Goal: Task Accomplishment & Management: Manage account settings

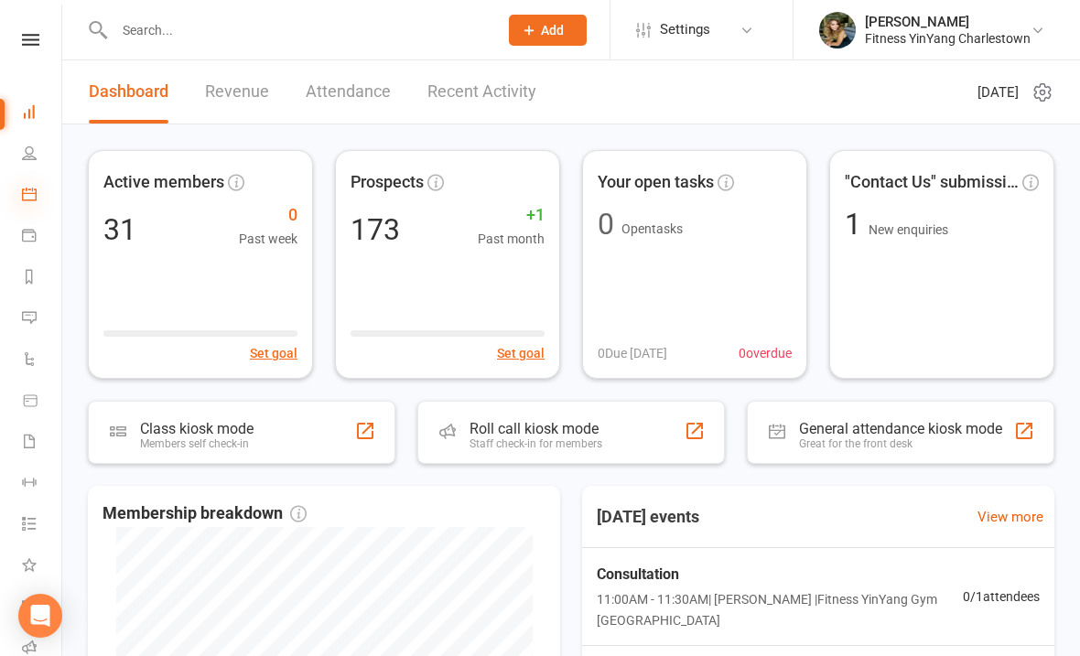
click at [34, 193] on icon at bounding box center [29, 194] width 15 height 15
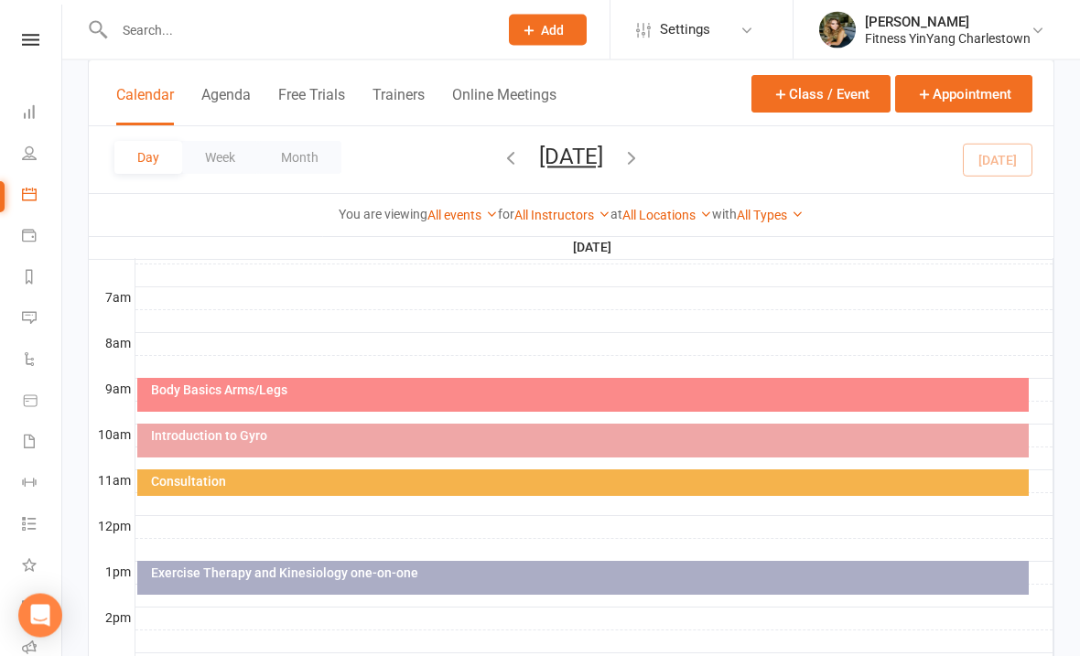
click at [441, 437] on div "Introduction to Gyro" at bounding box center [587, 436] width 875 height 13
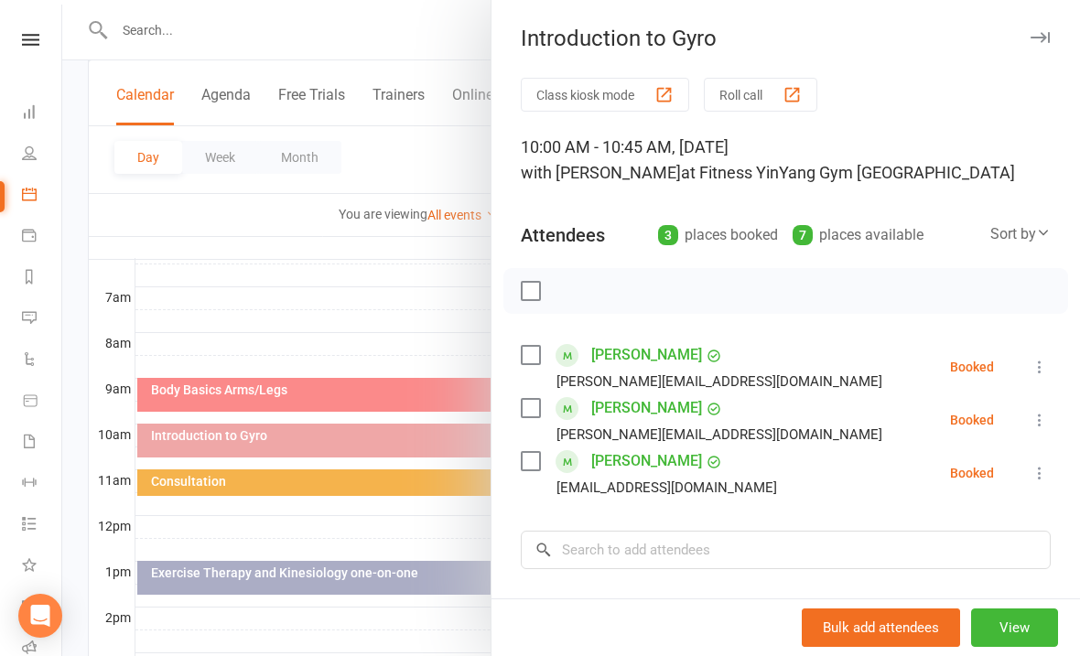
click at [1053, 361] on div "Class kiosk mode Roll call 10:00 AM - 10:45 AM, [DATE] with [PERSON_NAME] at Fi…" at bounding box center [785, 453] width 588 height 750
click at [1043, 358] on button at bounding box center [1040, 367] width 22 height 22
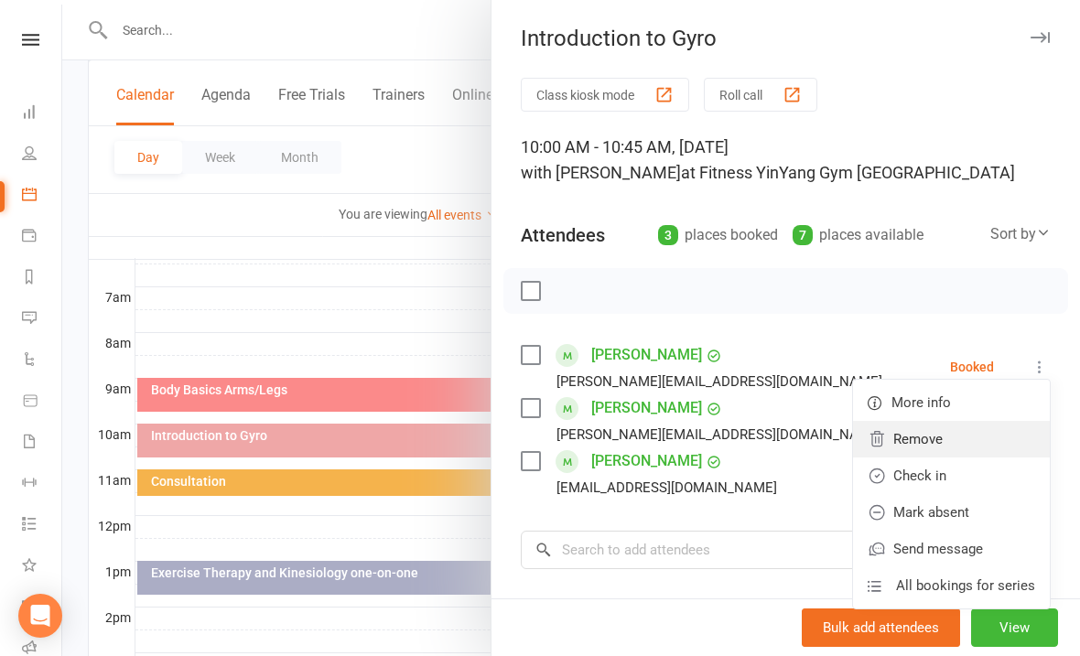
click at [941, 437] on link "Remove" at bounding box center [951, 439] width 197 height 37
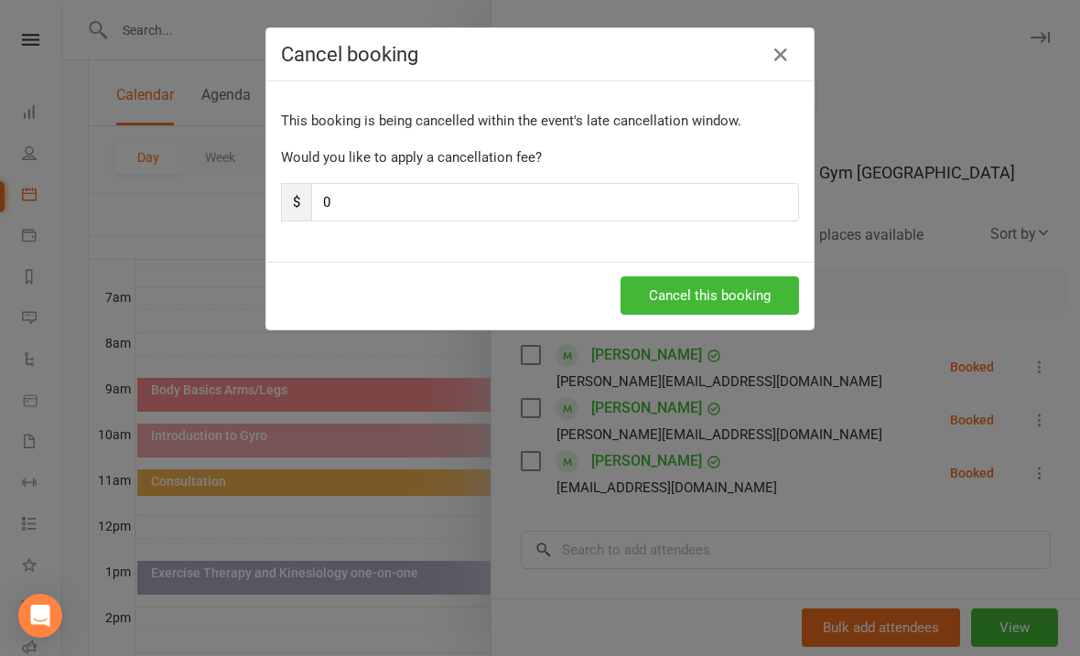
scroll to position [404, 0]
click at [696, 294] on button "Cancel this booking" at bounding box center [709, 295] width 178 height 38
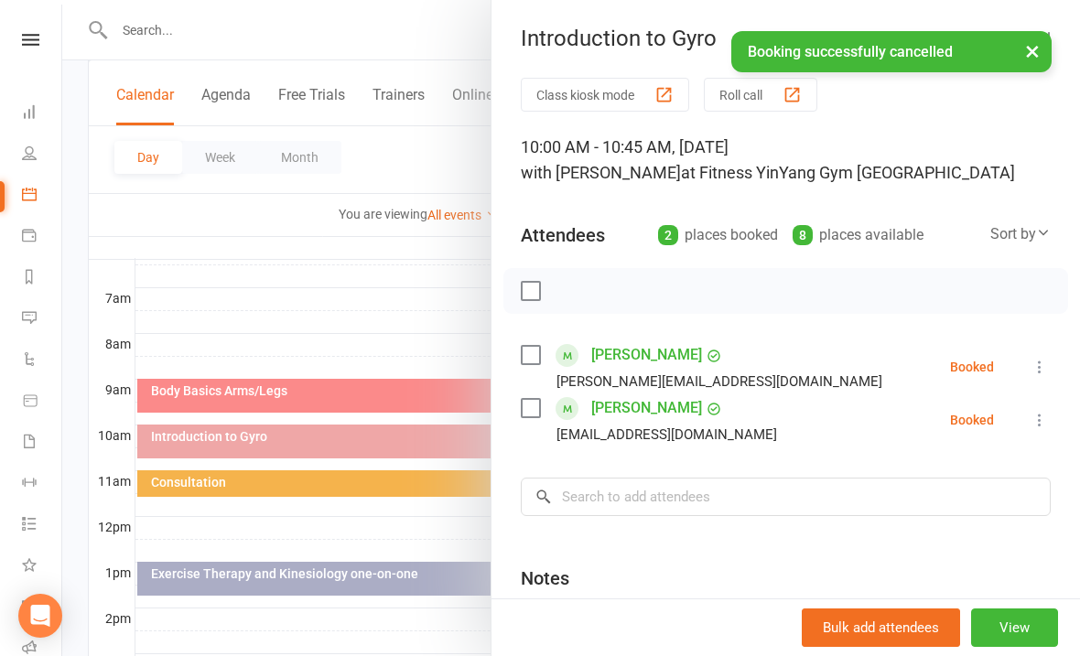
scroll to position [405, 0]
click at [595, 497] on input "search" at bounding box center [786, 497] width 530 height 38
click at [1050, 408] on li "[PERSON_NAME] [EMAIL_ADDRESS][DOMAIN_NAME] Booked More info Remove Check in Mar…" at bounding box center [786, 420] width 530 height 53
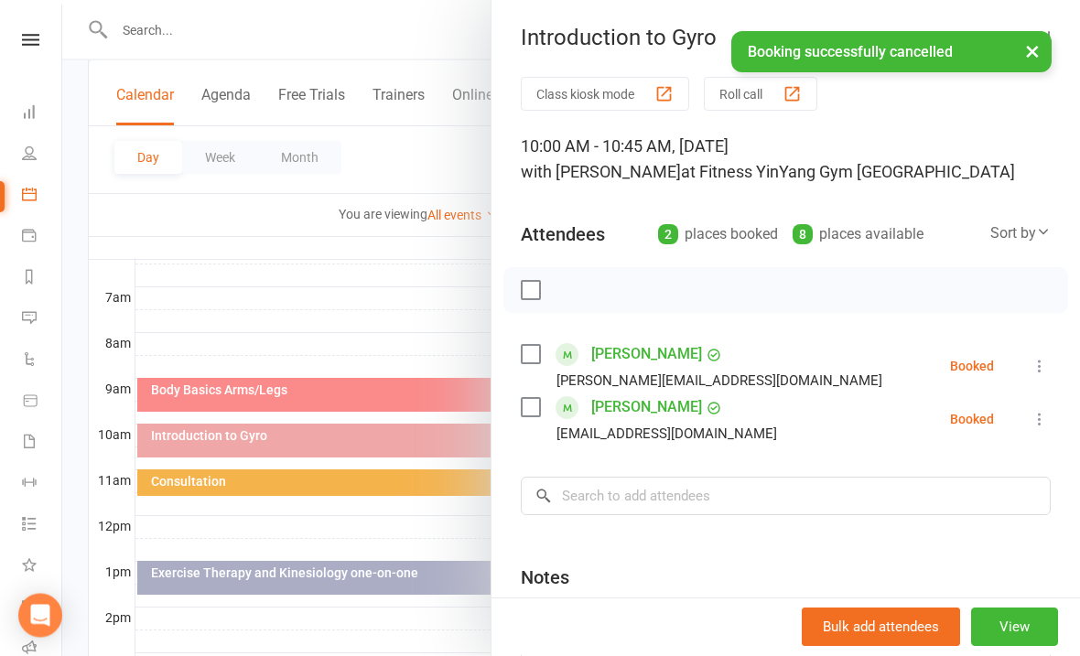
click at [1048, 414] on icon at bounding box center [1039, 420] width 18 height 18
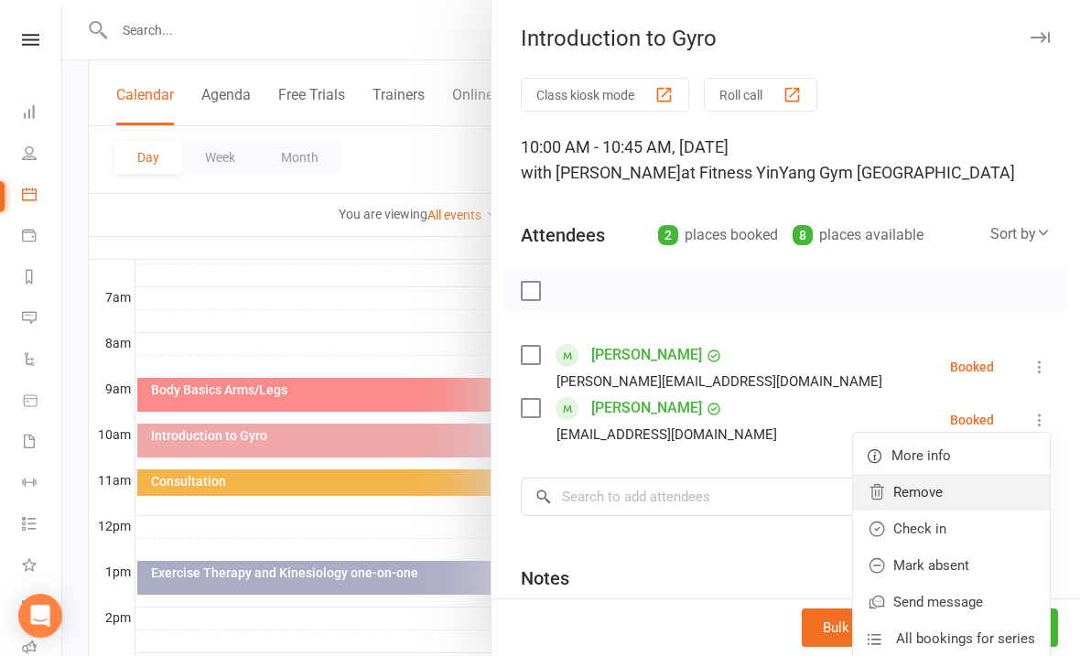
click at [941, 488] on link "Remove" at bounding box center [951, 492] width 197 height 37
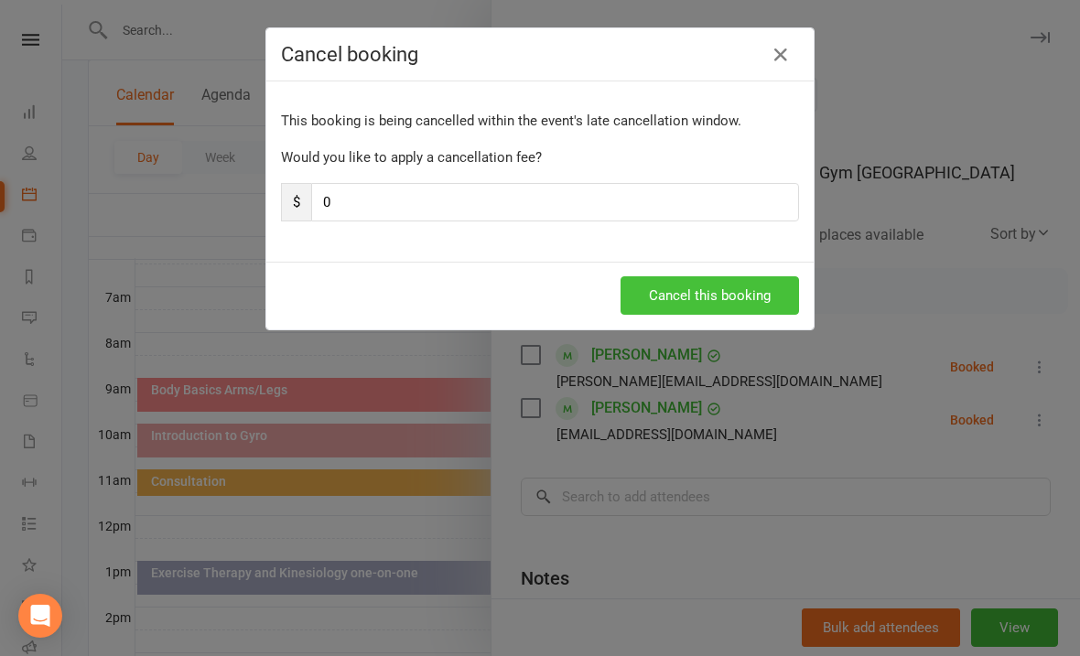
click at [719, 304] on button "Cancel this booking" at bounding box center [709, 295] width 178 height 38
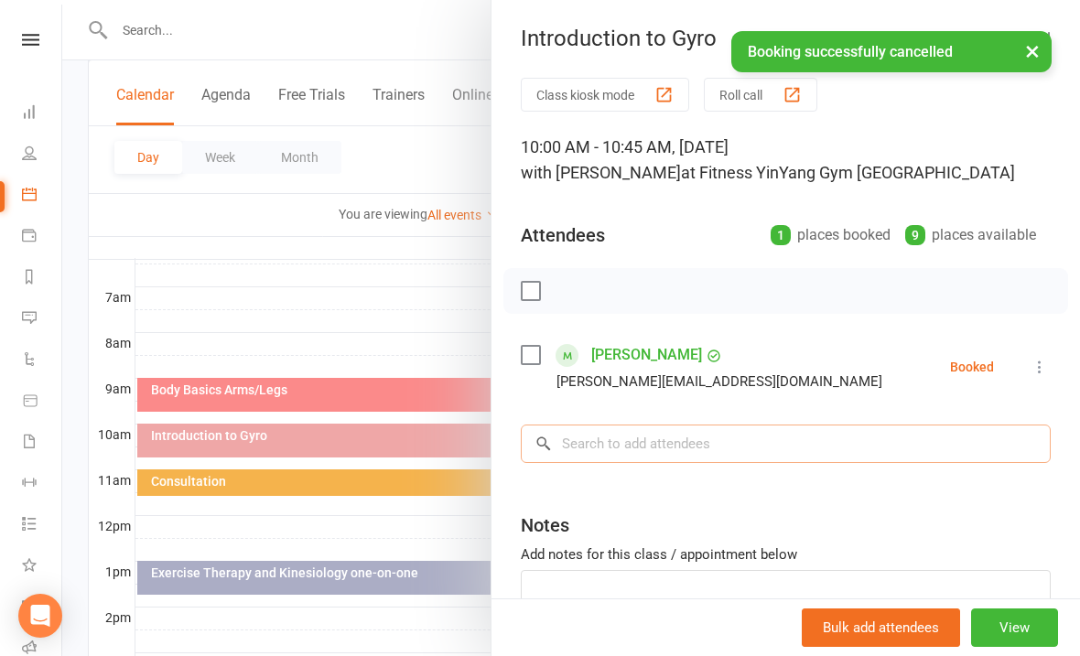
click at [602, 450] on input "search" at bounding box center [786, 444] width 530 height 38
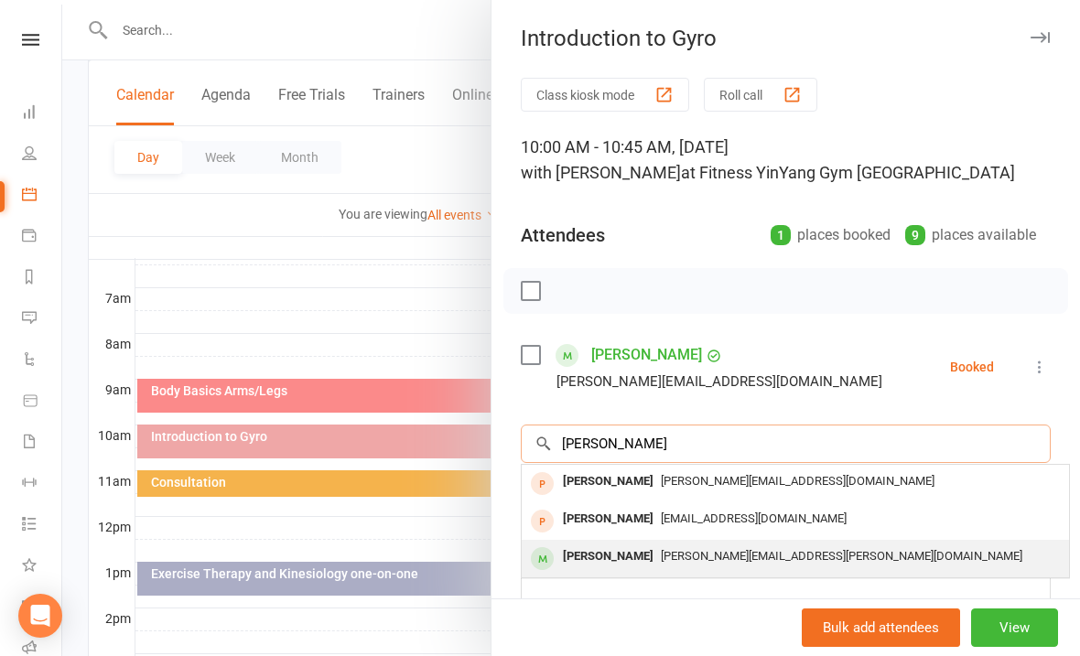
type input "[PERSON_NAME]"
click at [760, 555] on span "[PERSON_NAME][EMAIL_ADDRESS][PERSON_NAME][DOMAIN_NAME]" at bounding box center [841, 556] width 361 height 14
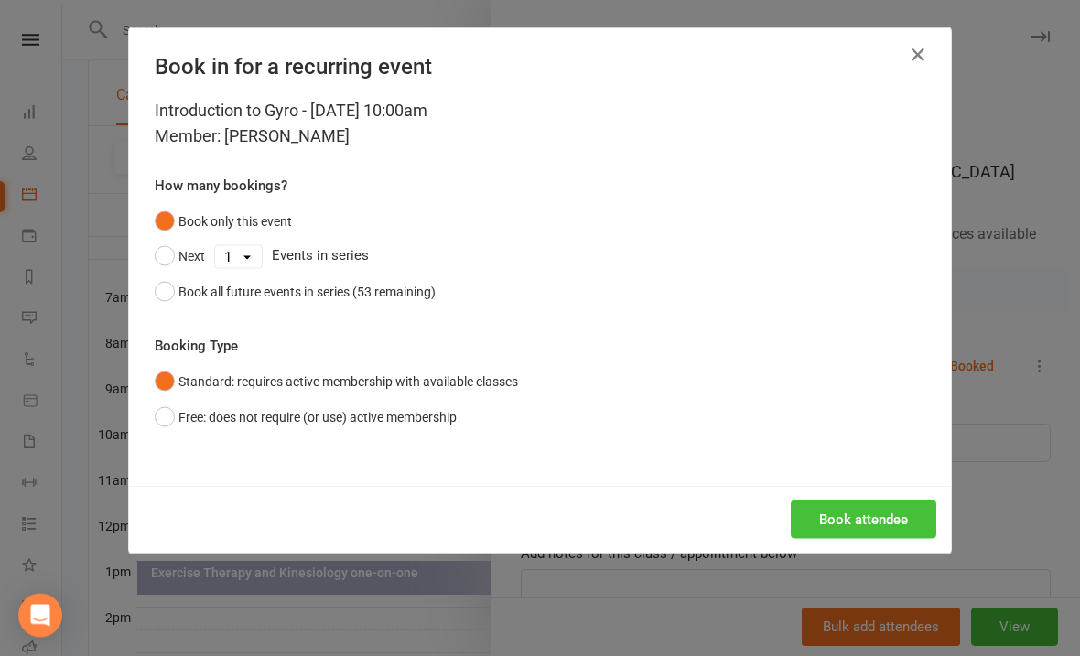
click at [856, 505] on button "Book attendee" at bounding box center [864, 520] width 146 height 38
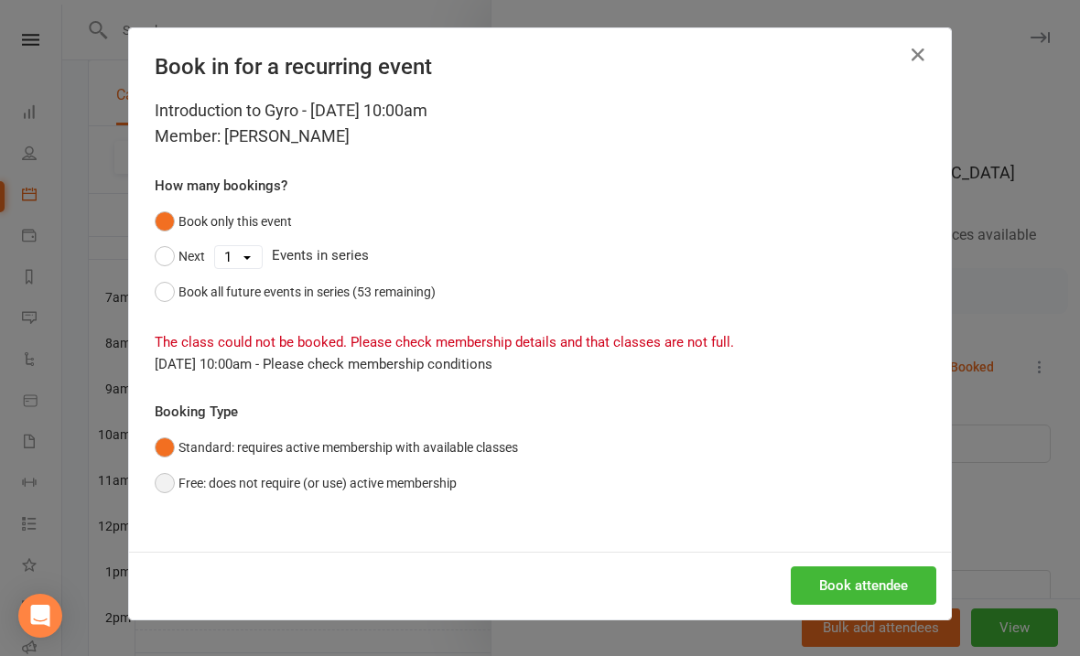
click at [165, 498] on button "Free: does not require (or use) active membership" at bounding box center [306, 483] width 302 height 35
click at [868, 572] on button "Book attendee" at bounding box center [864, 585] width 146 height 38
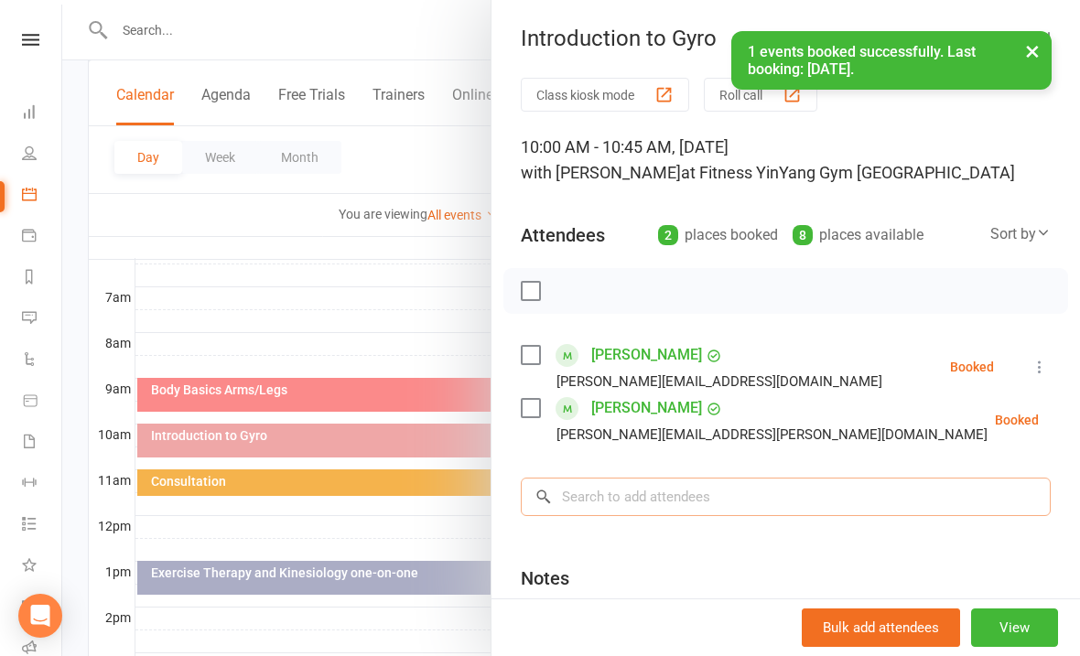
click at [596, 491] on input "search" at bounding box center [786, 497] width 530 height 38
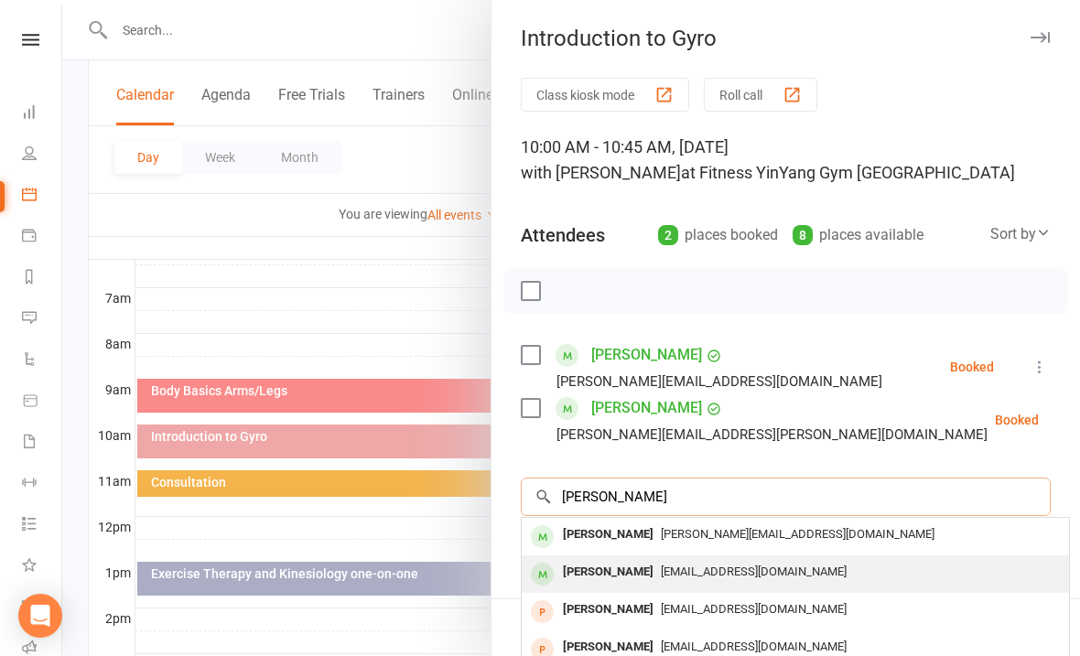
type input "[PERSON_NAME]"
click at [705, 570] on span "[EMAIL_ADDRESS][DOMAIN_NAME]" at bounding box center [754, 572] width 186 height 14
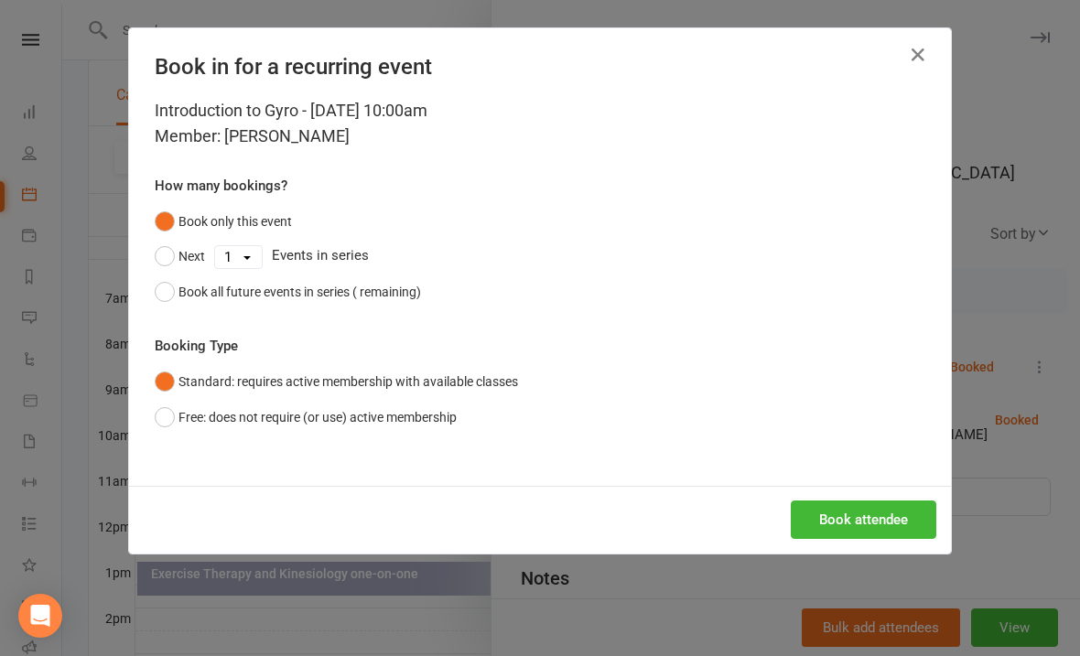
scroll to position [405, 0]
click at [170, 404] on button "Free: does not require (or use) active membership" at bounding box center [306, 417] width 302 height 35
click at [861, 523] on button "Book attendee" at bounding box center [864, 520] width 146 height 38
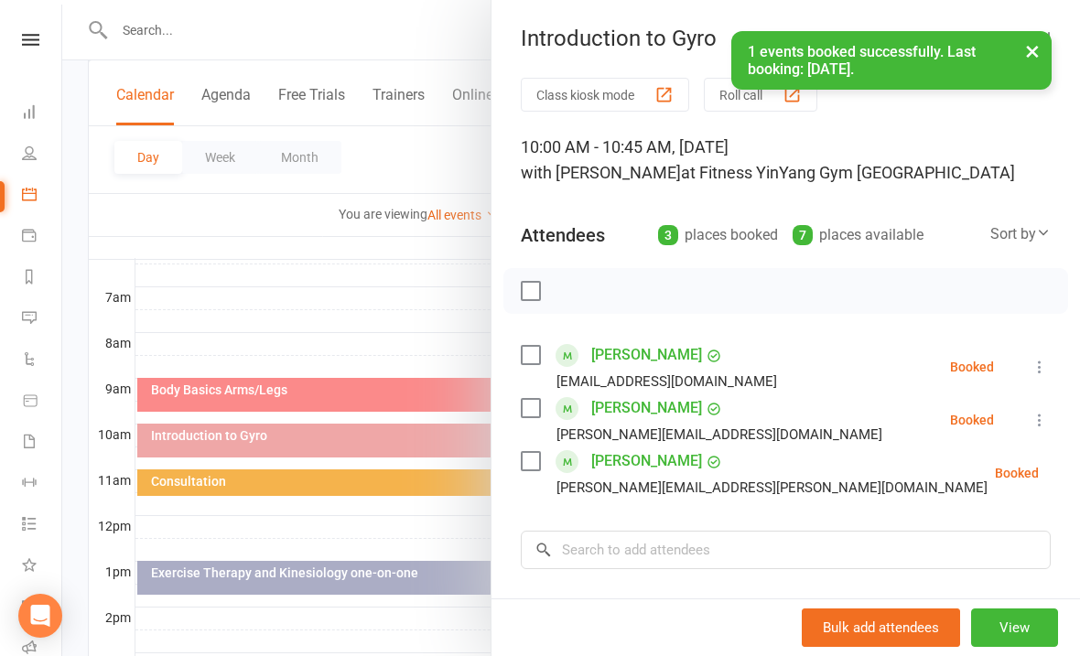
click at [537, 293] on label at bounding box center [530, 291] width 18 height 18
click at [584, 291] on button "button" at bounding box center [570, 290] width 31 height 31
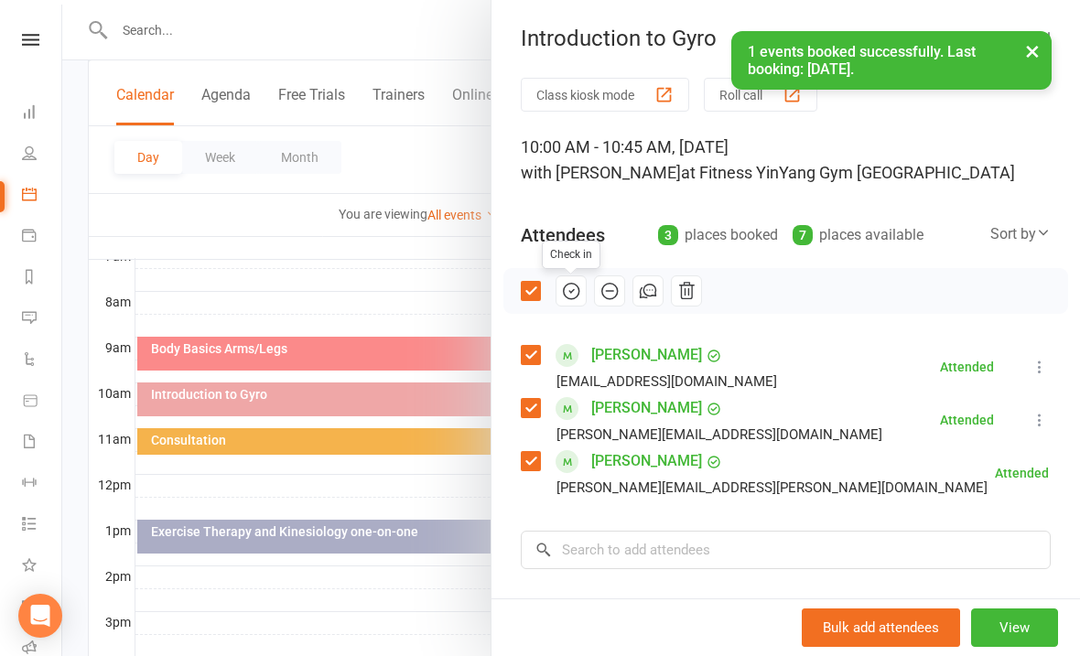
click at [383, 250] on div at bounding box center [571, 328] width 1018 height 656
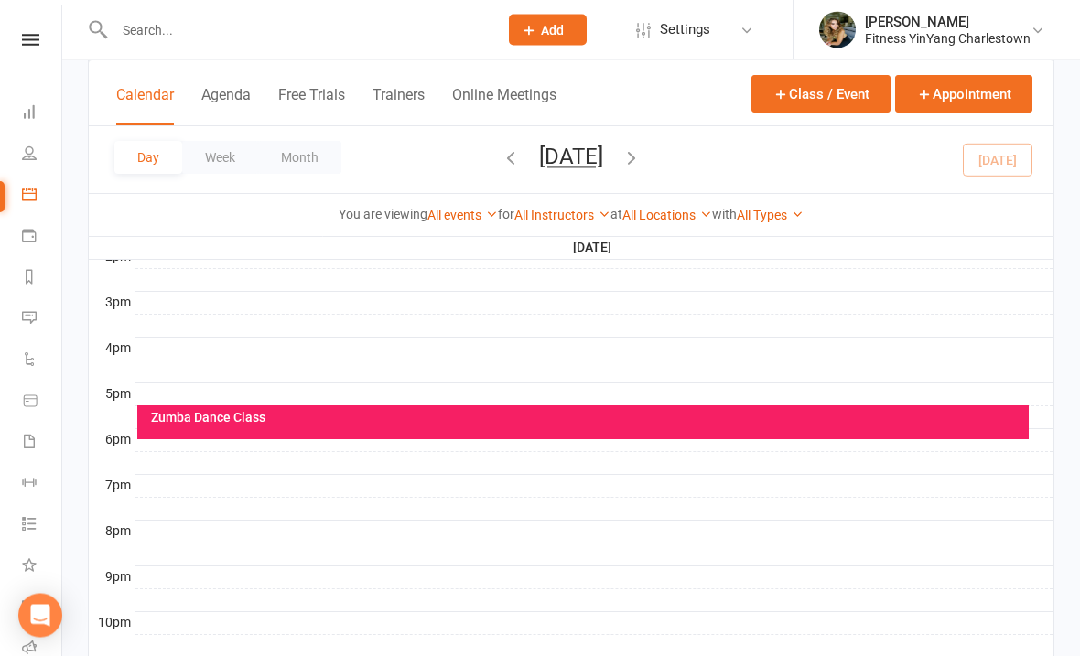
click at [580, 406] on div "Zumba Dance Class" at bounding box center [582, 423] width 891 height 34
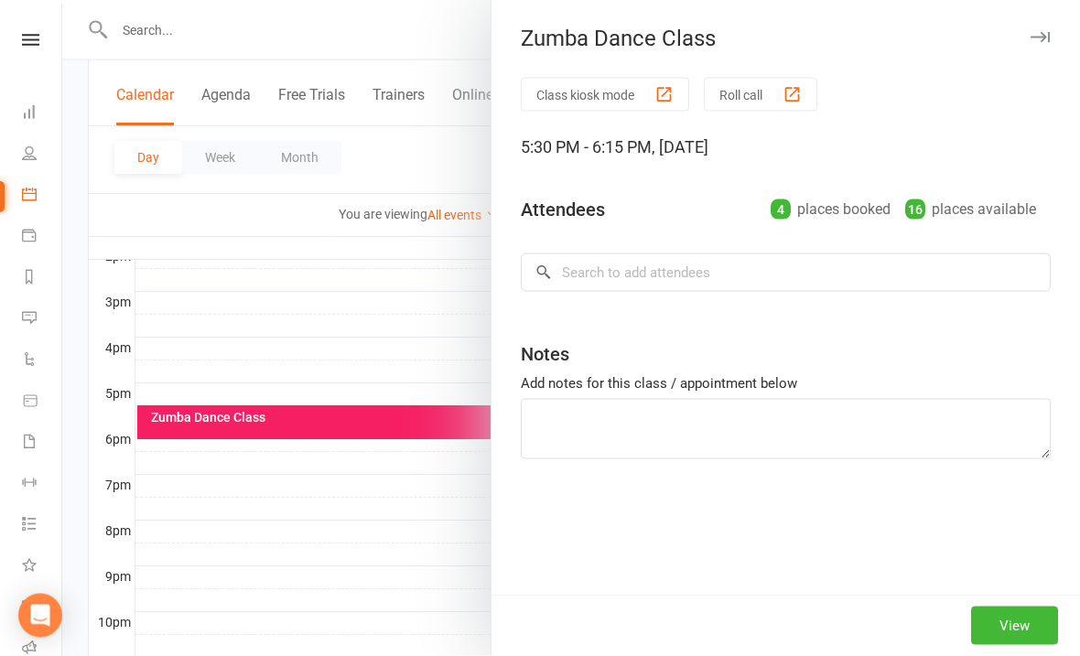
scroll to position [767, 0]
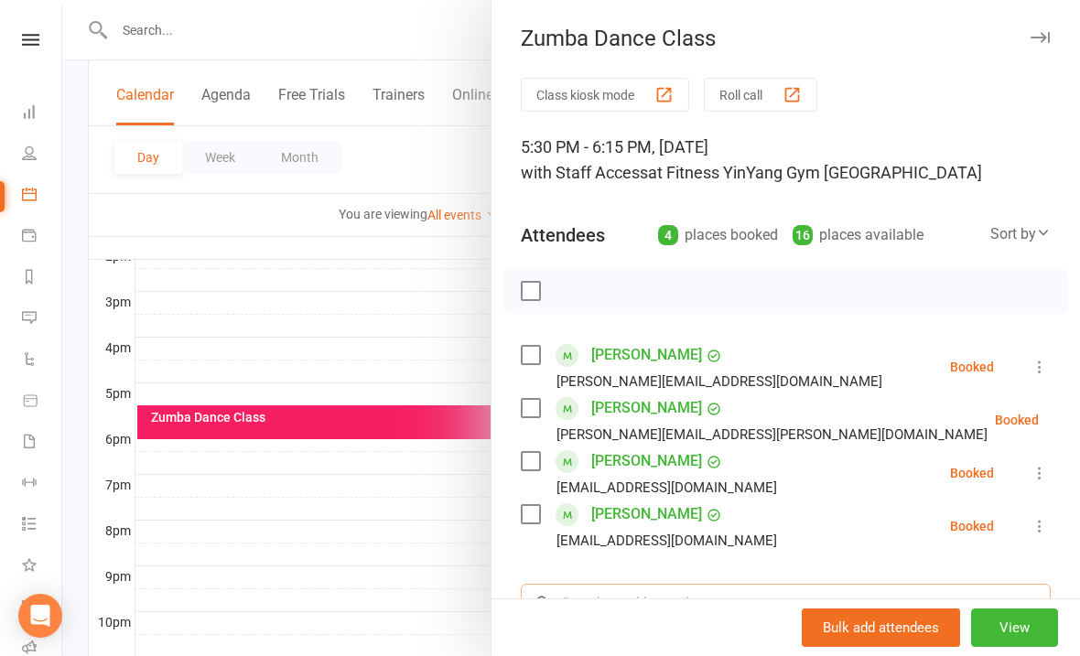
click at [601, 595] on input "search" at bounding box center [786, 603] width 530 height 38
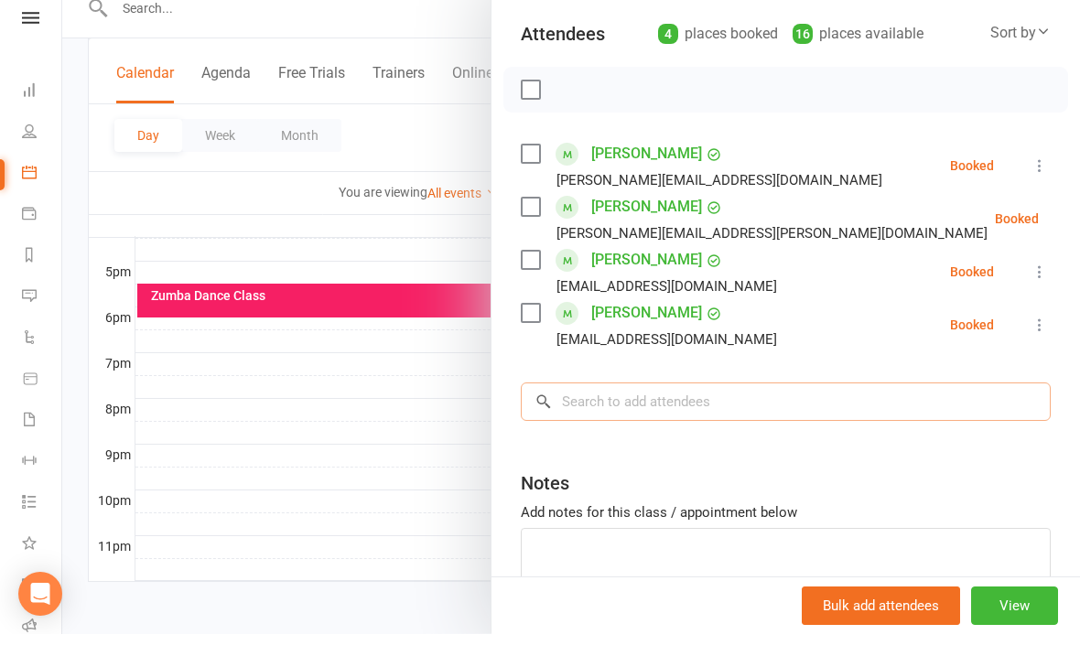
scroll to position [181, 0]
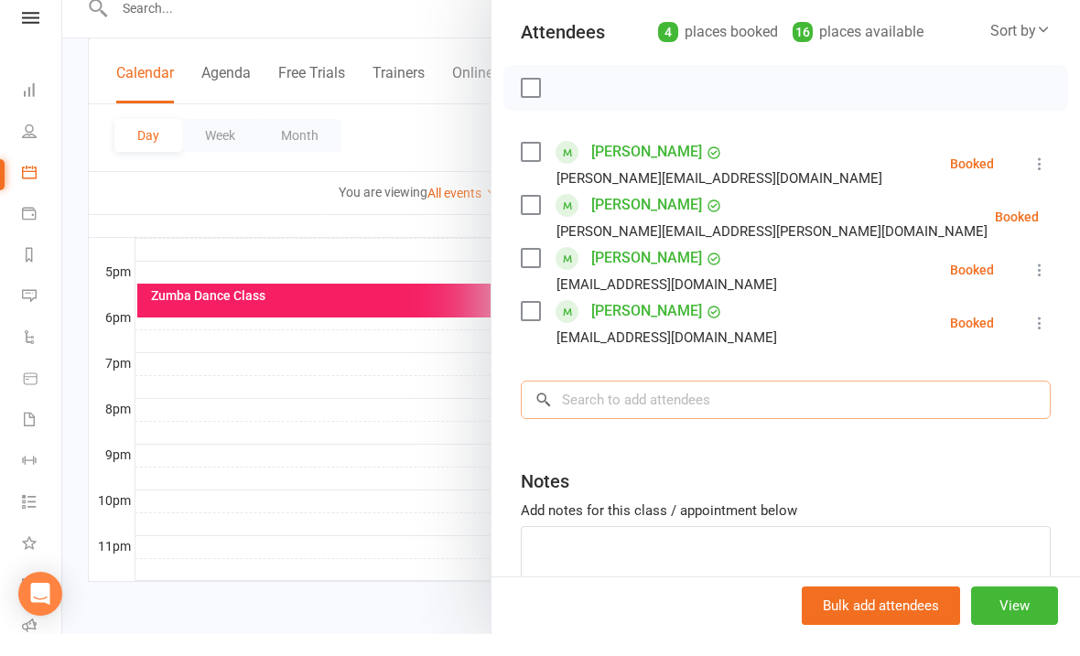
click at [602, 403] on input "search" at bounding box center [786, 422] width 530 height 38
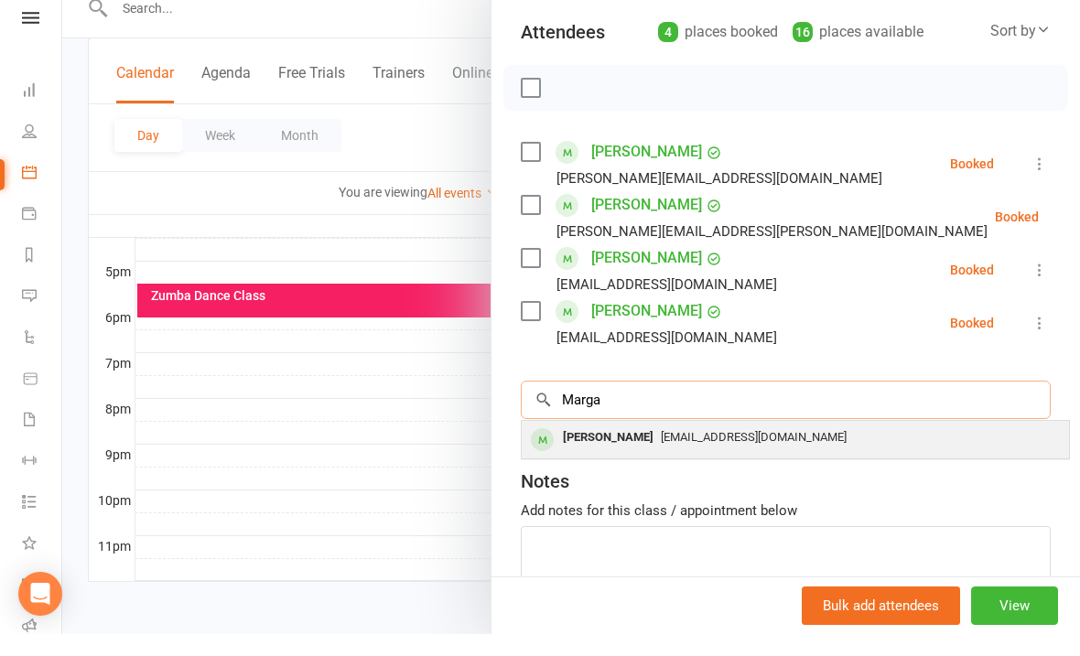
type input "Marga"
click at [778, 452] on span "[EMAIL_ADDRESS][DOMAIN_NAME]" at bounding box center [754, 459] width 186 height 14
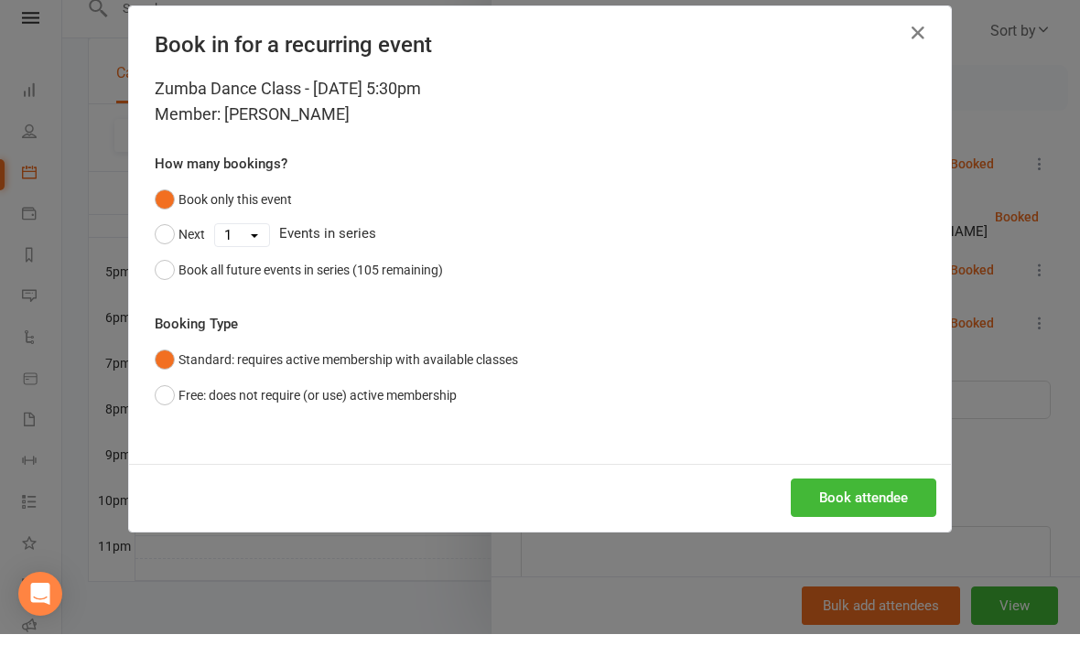
scroll to position [841, 0]
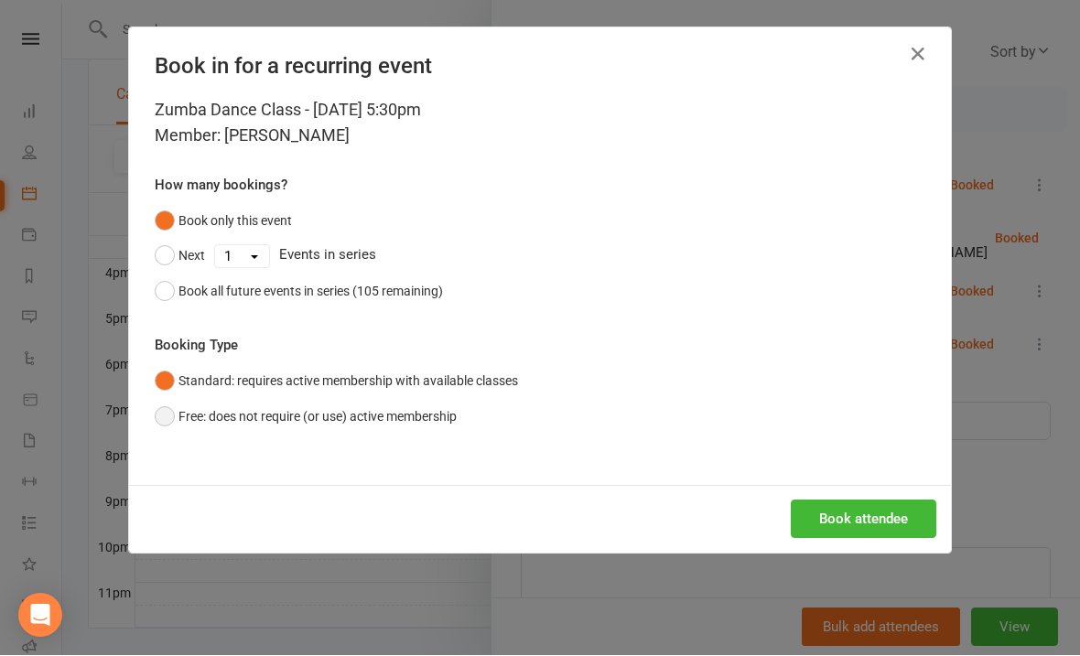
click at [162, 417] on button "Free: does not require (or use) active membership" at bounding box center [306, 417] width 302 height 35
click at [870, 514] on button "Book attendee" at bounding box center [864, 520] width 146 height 38
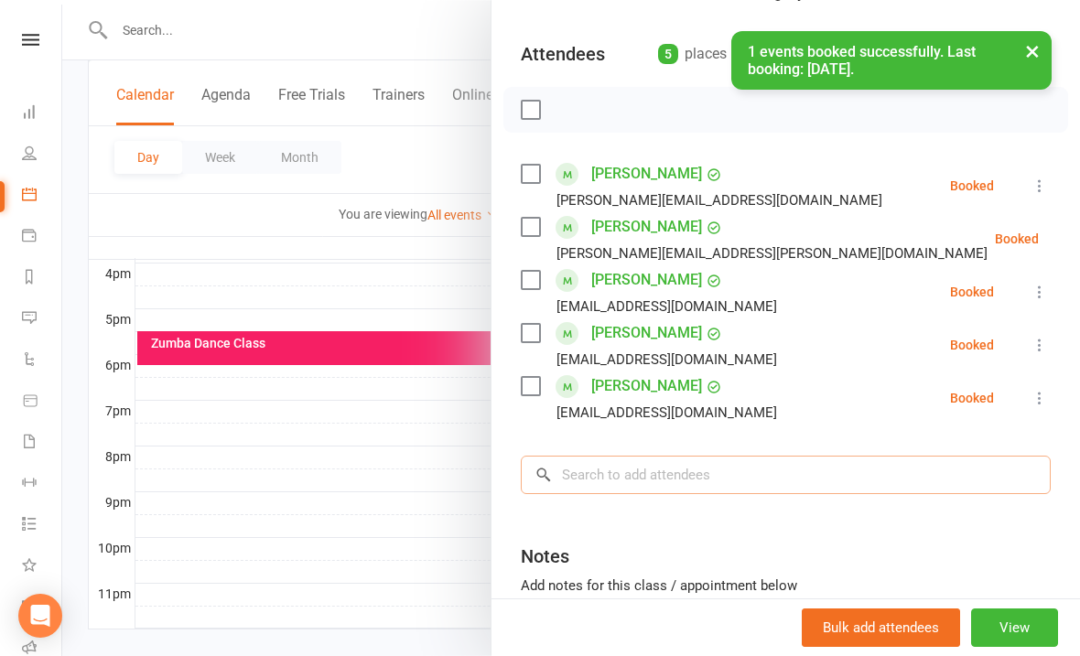
click at [607, 480] on input "search" at bounding box center [786, 475] width 530 height 38
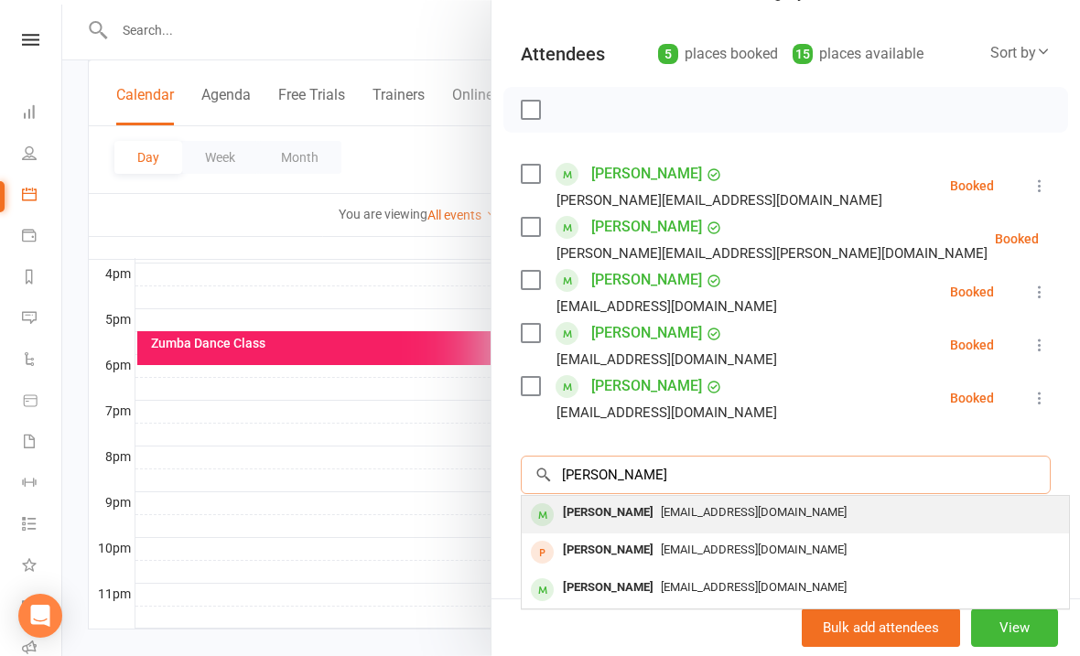
type input "[PERSON_NAME]"
click at [751, 509] on span "[EMAIL_ADDRESS][DOMAIN_NAME]" at bounding box center [754, 512] width 186 height 14
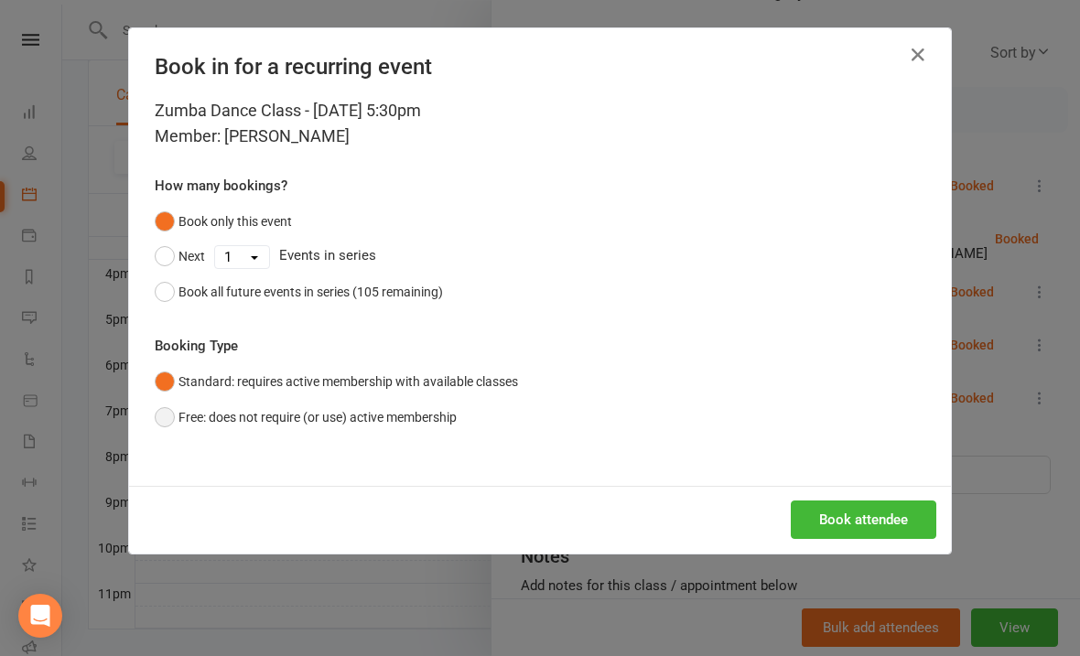
click at [178, 410] on button "Free: does not require (or use) active membership" at bounding box center [306, 417] width 302 height 35
click at [869, 521] on button "Book attendee" at bounding box center [864, 520] width 146 height 38
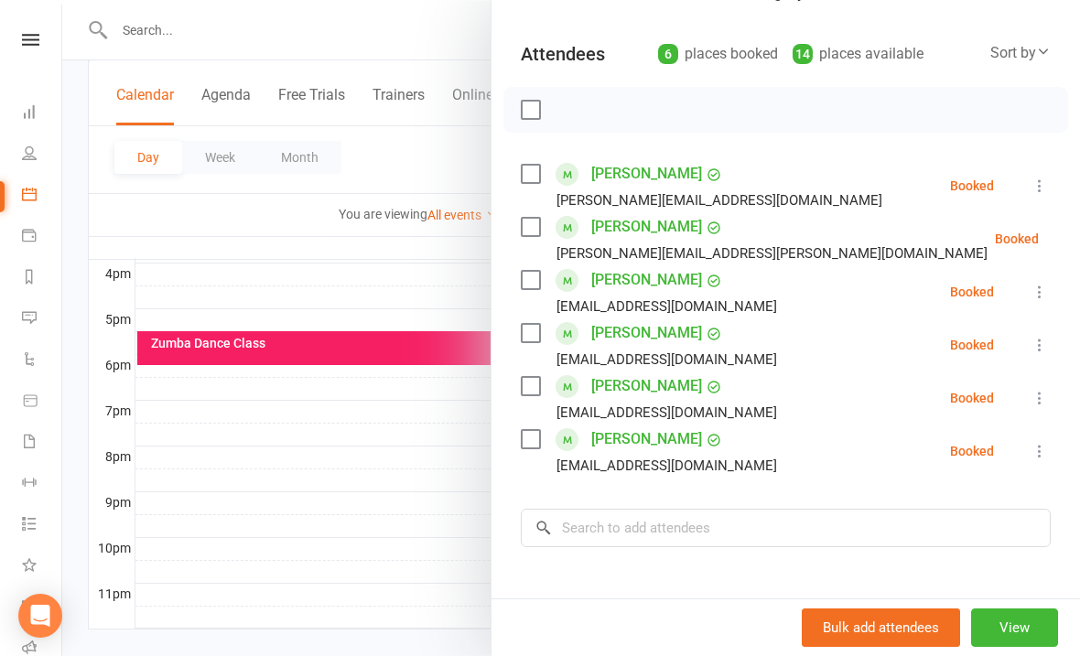
click at [395, 478] on div at bounding box center [571, 328] width 1018 height 656
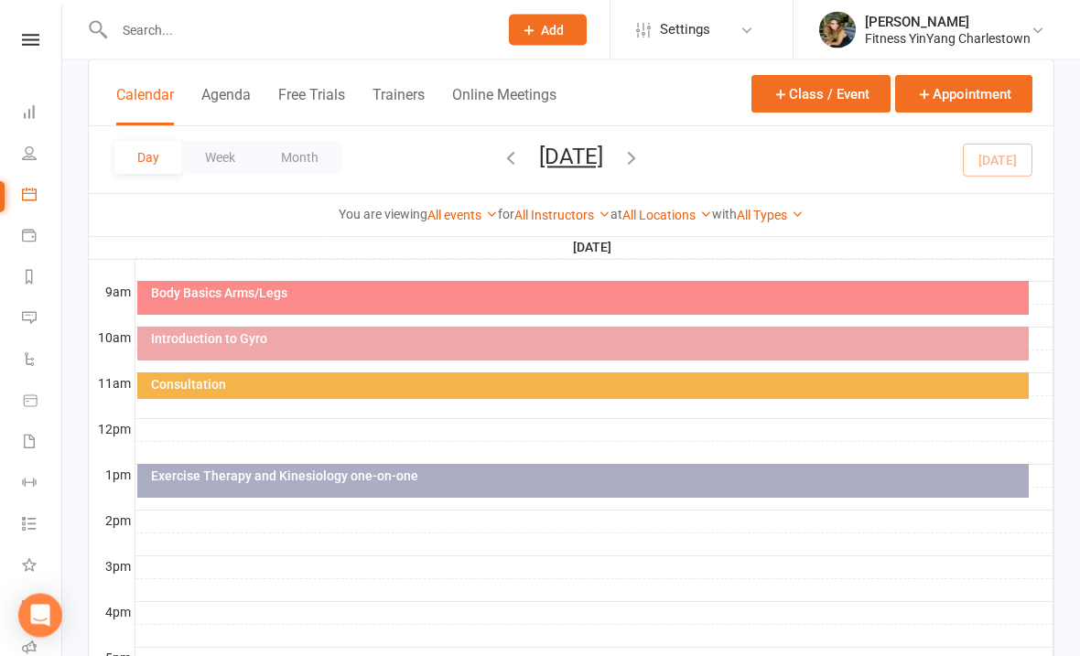
scroll to position [506, 0]
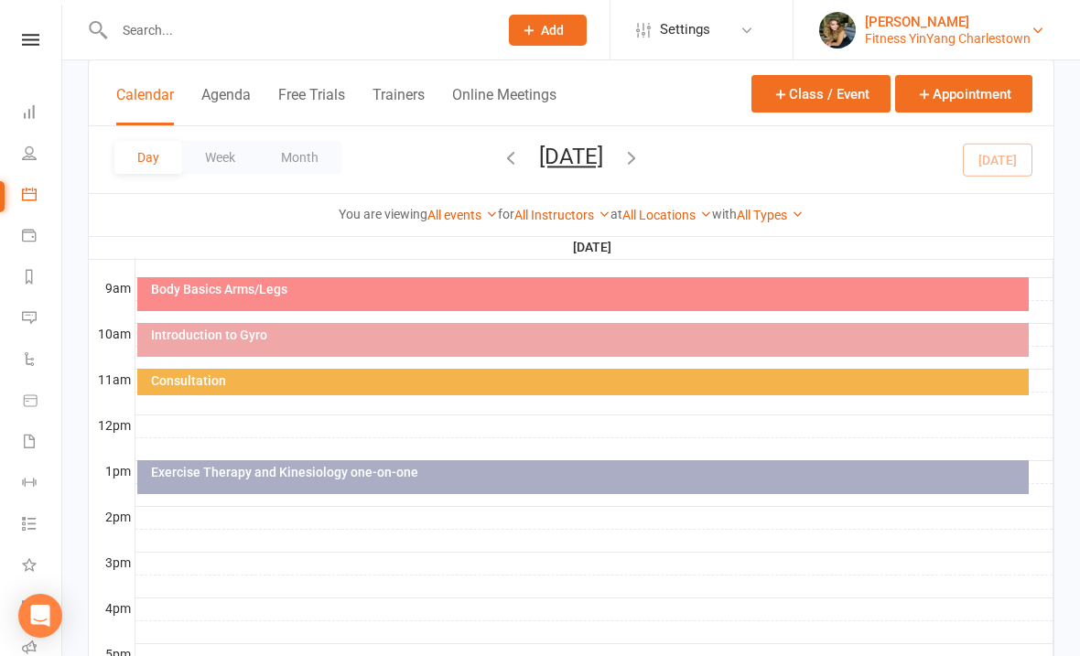
click at [972, 22] on div "[PERSON_NAME]" at bounding box center [948, 22] width 166 height 16
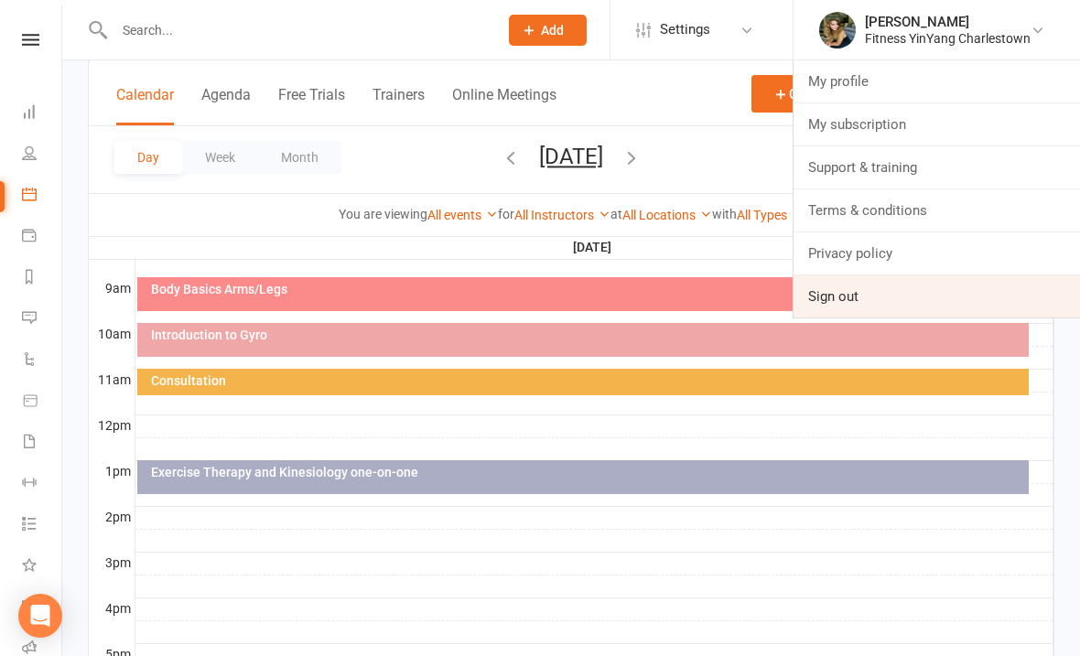
click at [846, 293] on link "Sign out" at bounding box center [936, 296] width 286 height 42
